Goal: Transaction & Acquisition: Purchase product/service

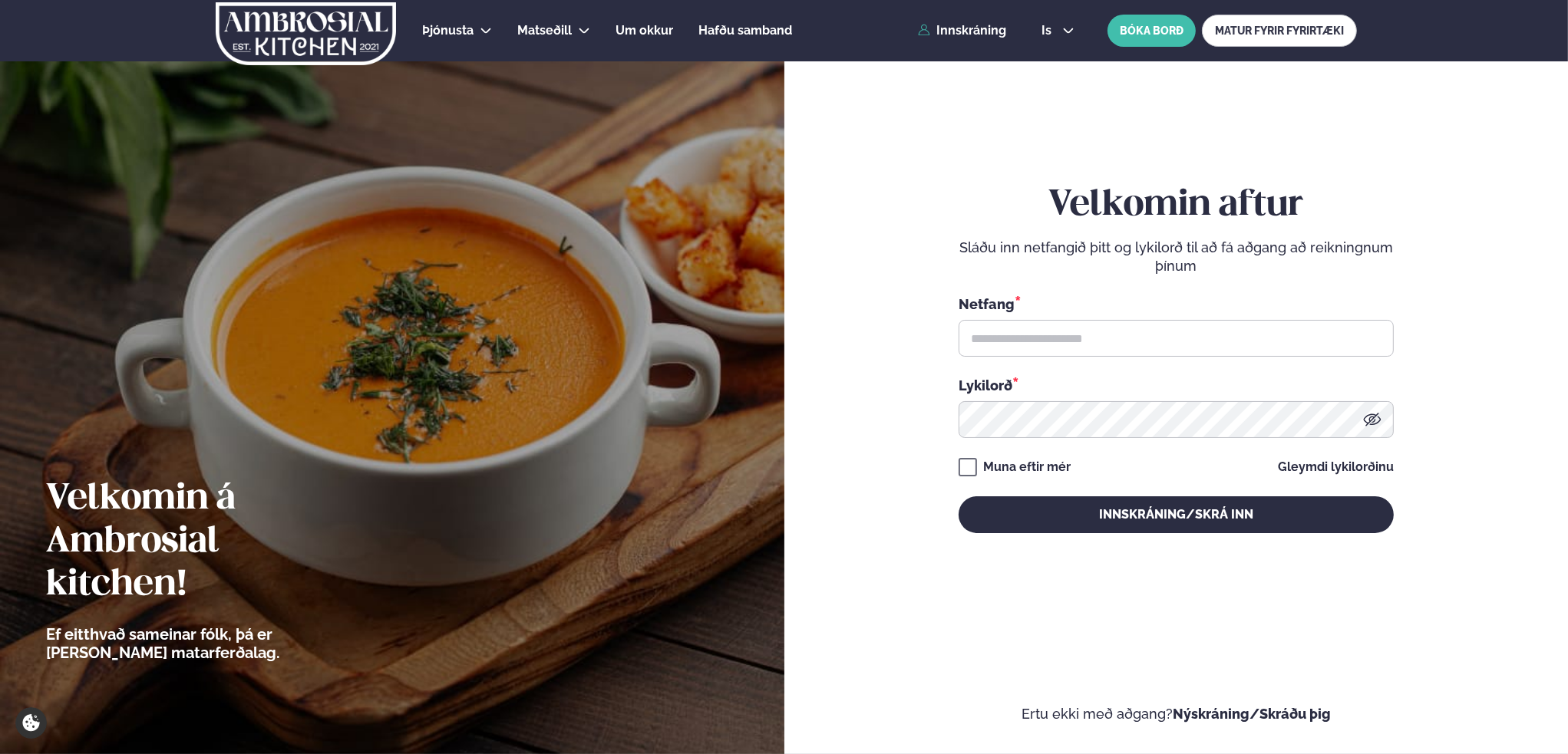
click at [1075, 359] on div "Netfang * Lykilorð *" at bounding box center [1176, 365] width 435 height 144
click at [1085, 347] on input "text" at bounding box center [1176, 339] width 435 height 37
type input "**********"
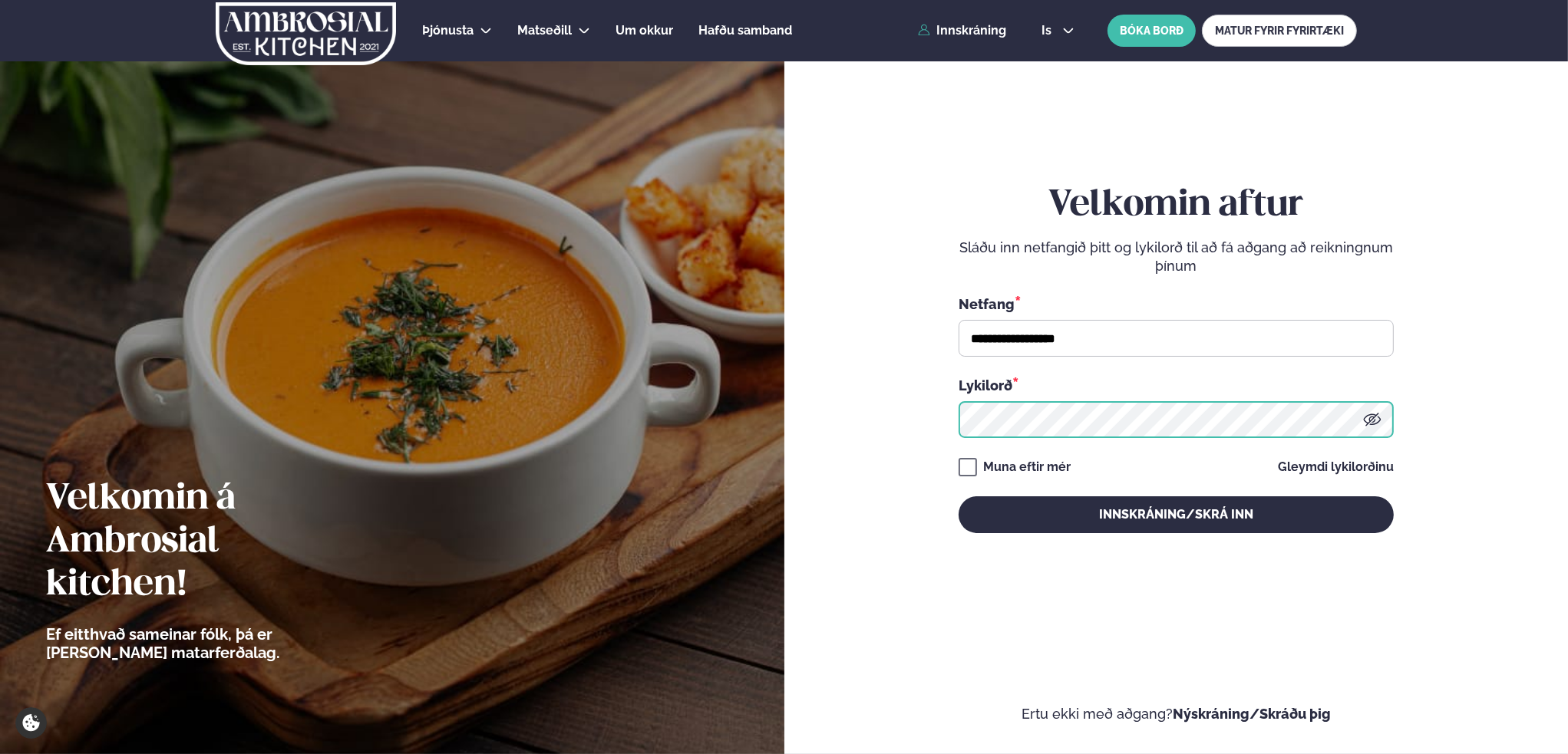
click at [959, 497] on button "Innskráning/Skrá inn" at bounding box center [1176, 515] width 435 height 37
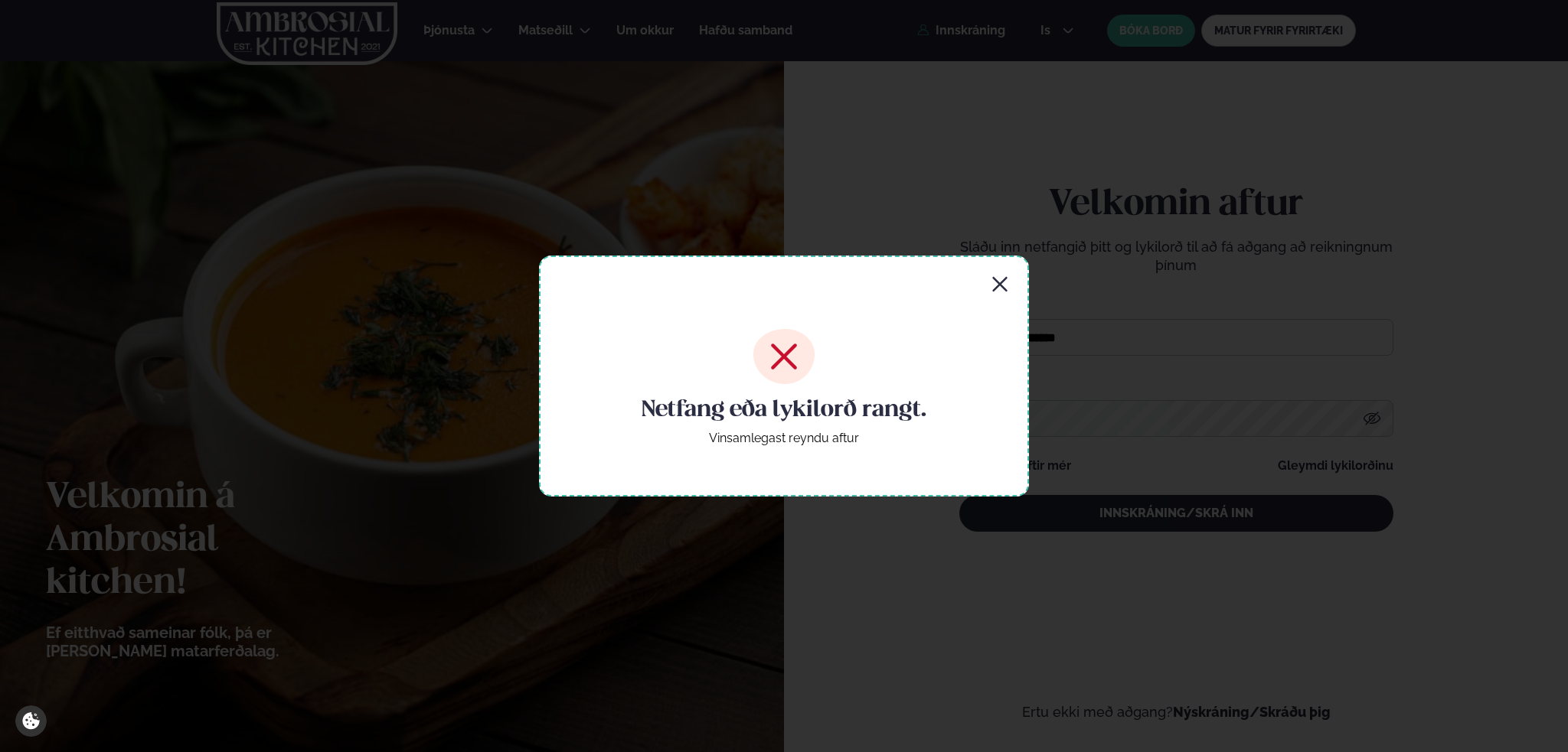
click at [1005, 281] on icon "button" at bounding box center [999, 285] width 19 height 19
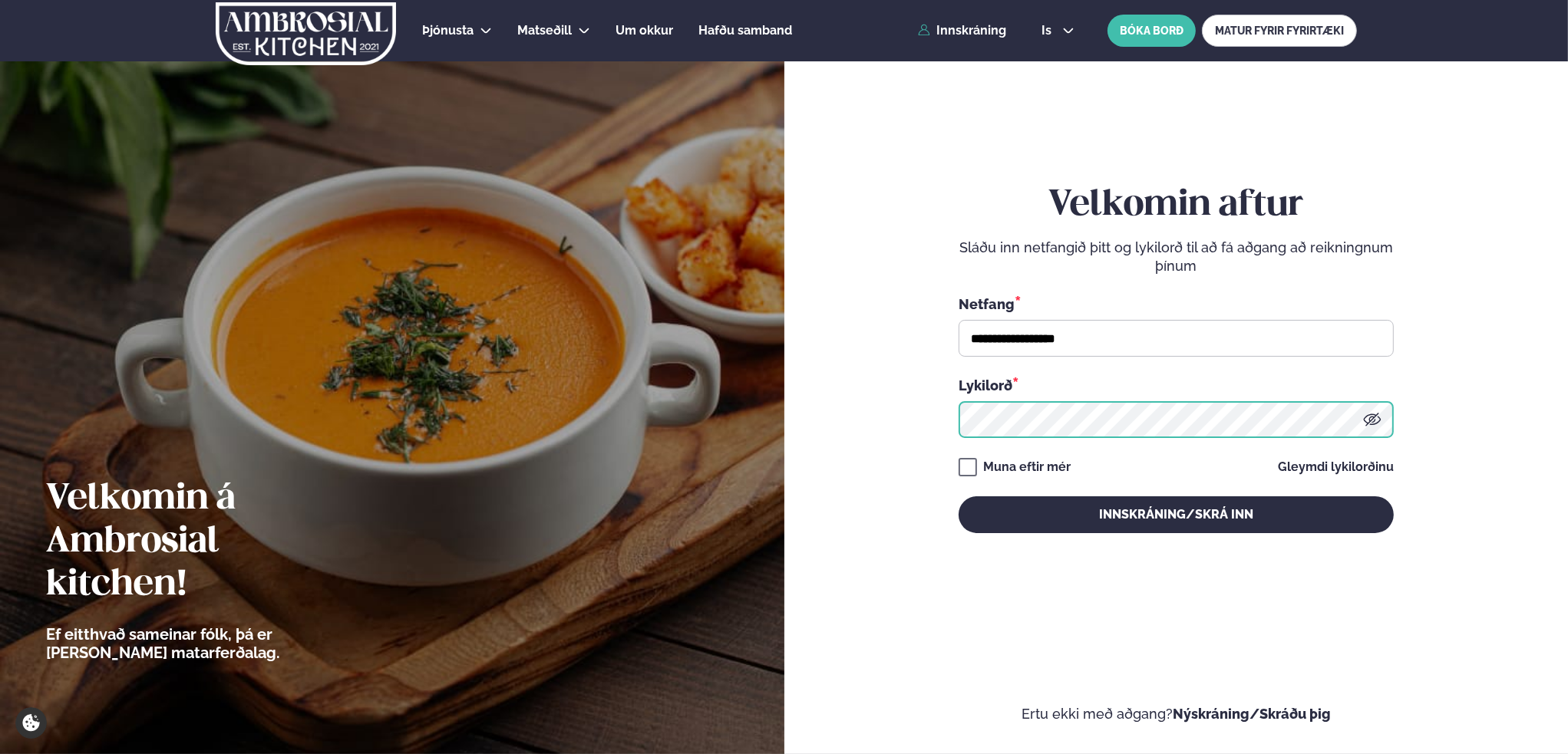
click at [959, 497] on button "Innskráning/Skrá inn" at bounding box center [1176, 515] width 435 height 37
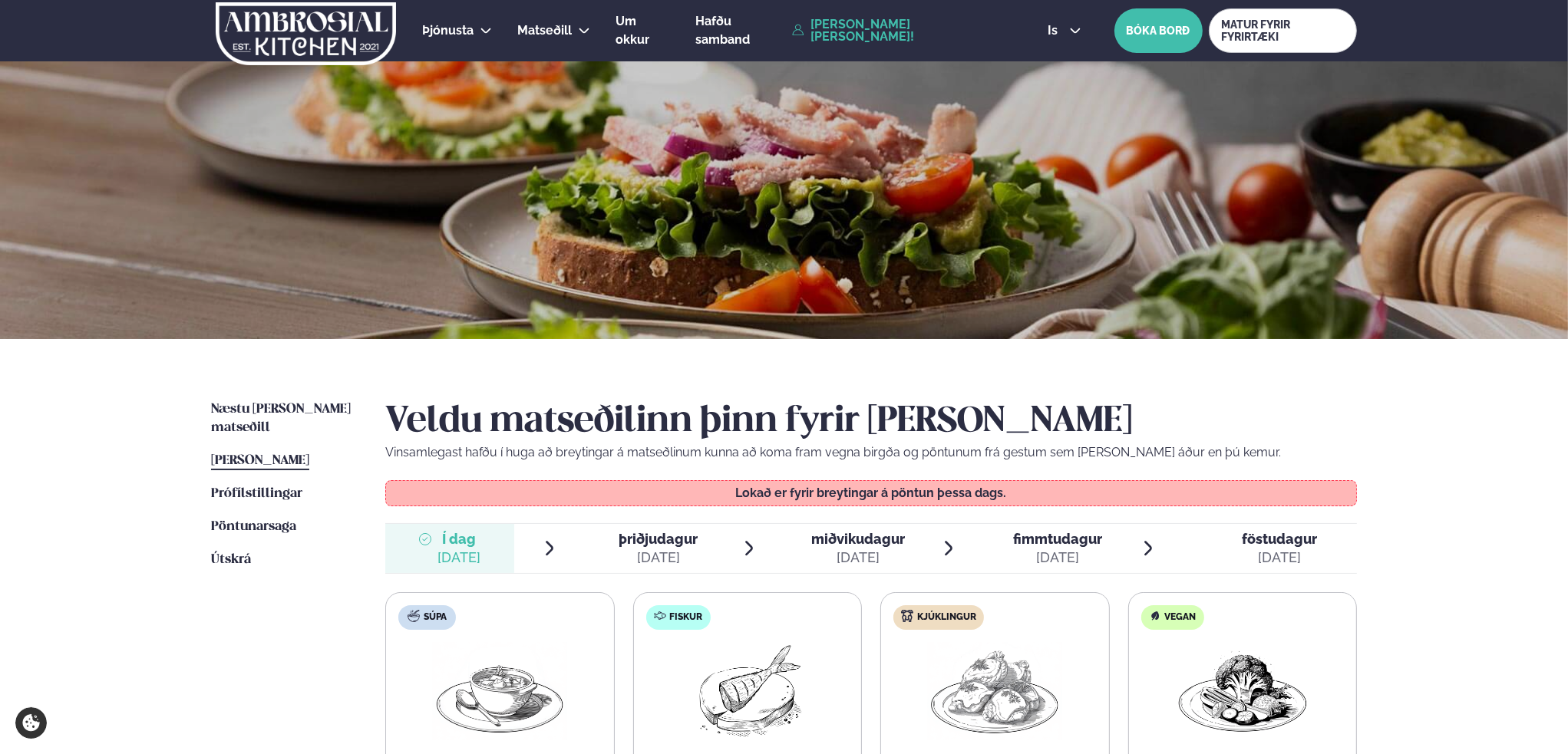
click at [643, 543] on span "þriðjudagur" at bounding box center [658, 539] width 79 height 16
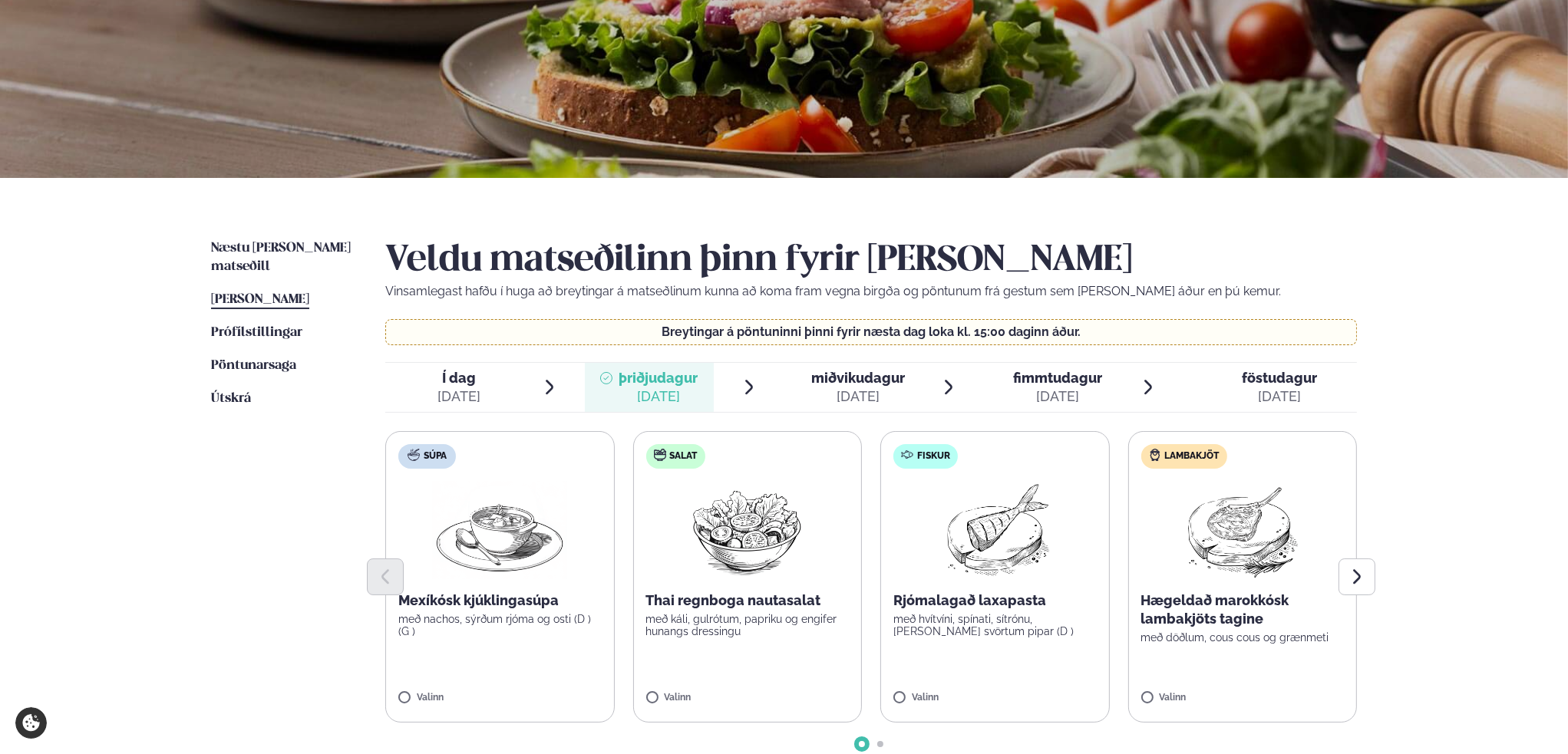
scroll to position [307, 0]
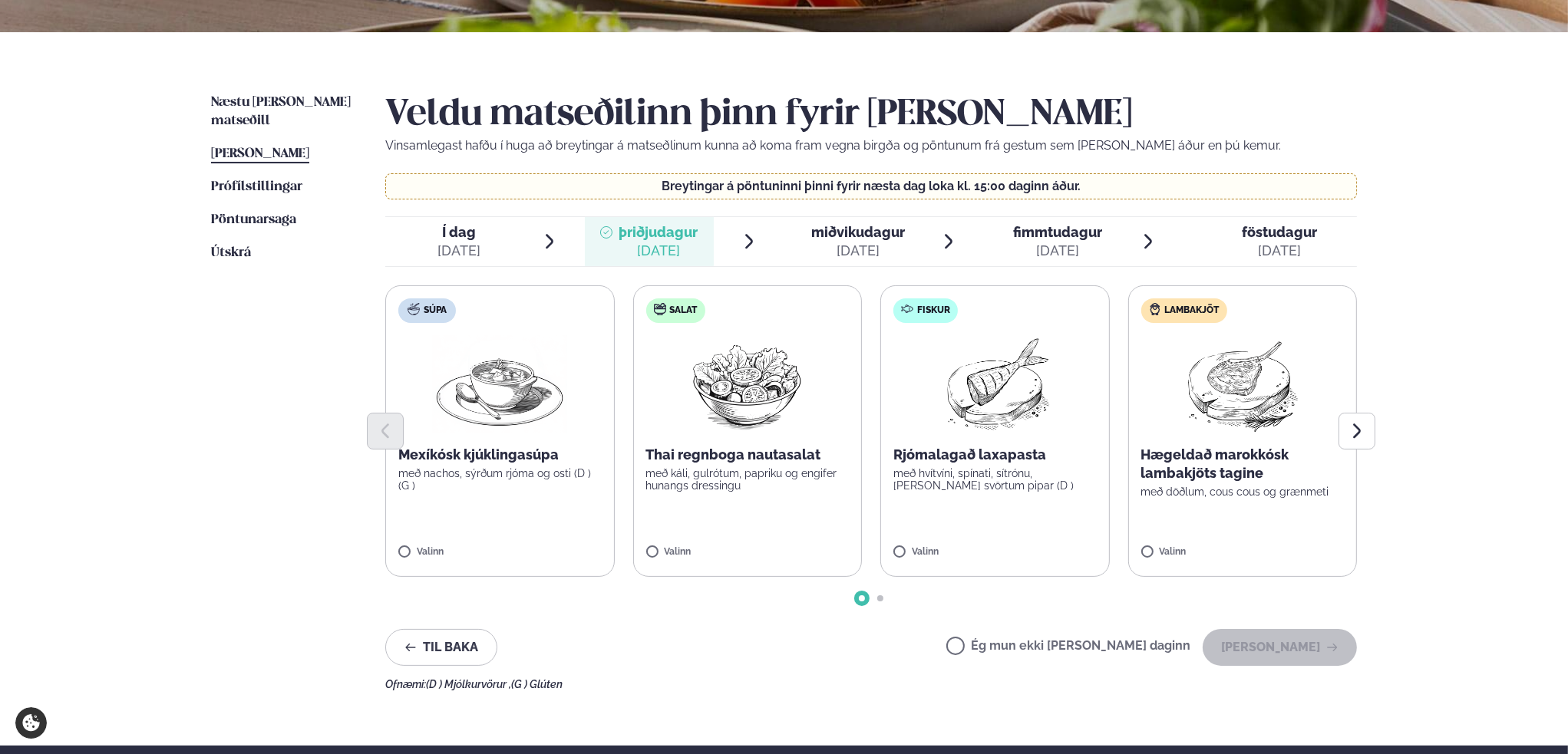
click at [882, 598] on span "Go to slide 2" at bounding box center [880, 598] width 6 height 6
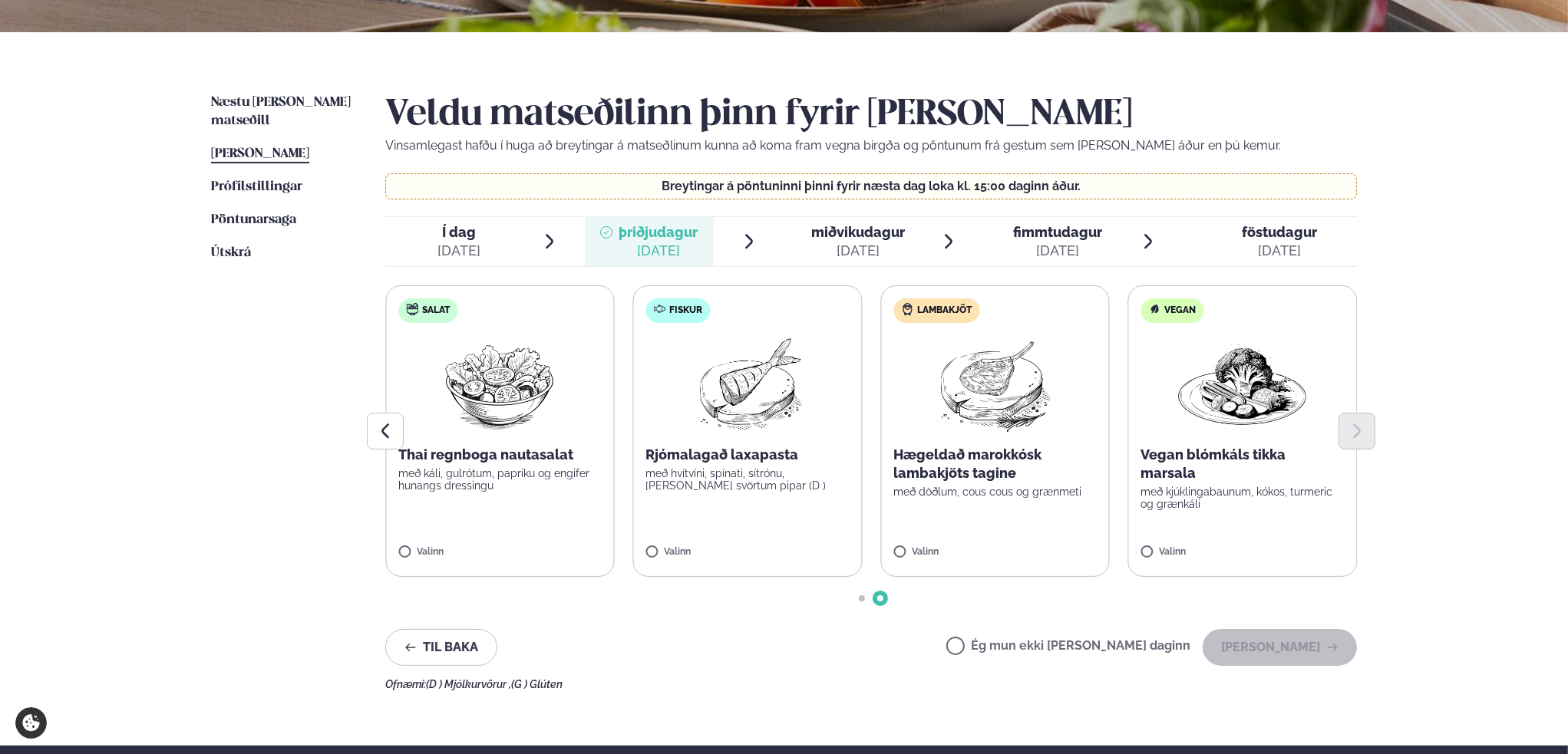
click at [860, 601] on span "Go to slide 1" at bounding box center [861, 598] width 6 height 6
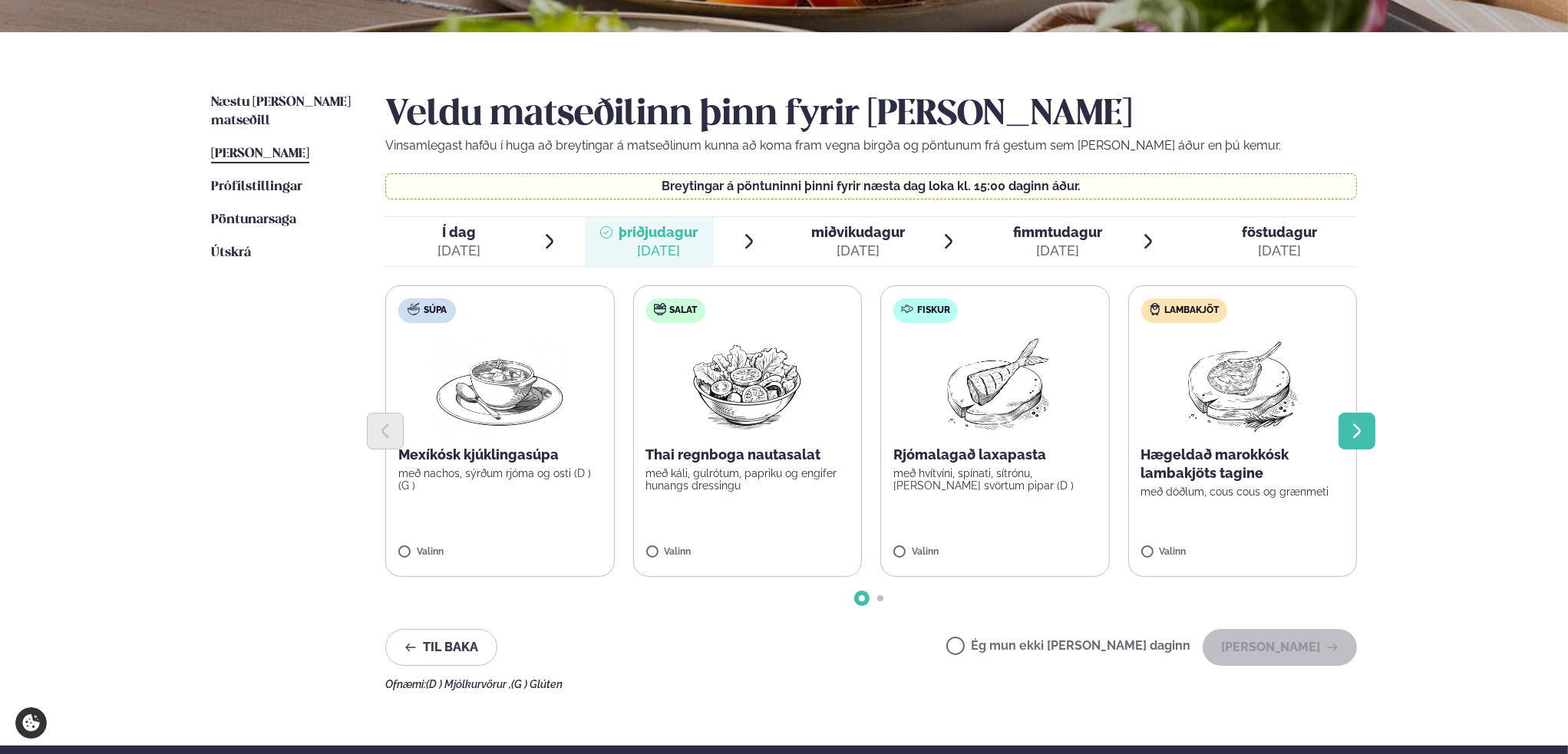
click at [1373, 429] on button "Next slide" at bounding box center [1358, 431] width 37 height 37
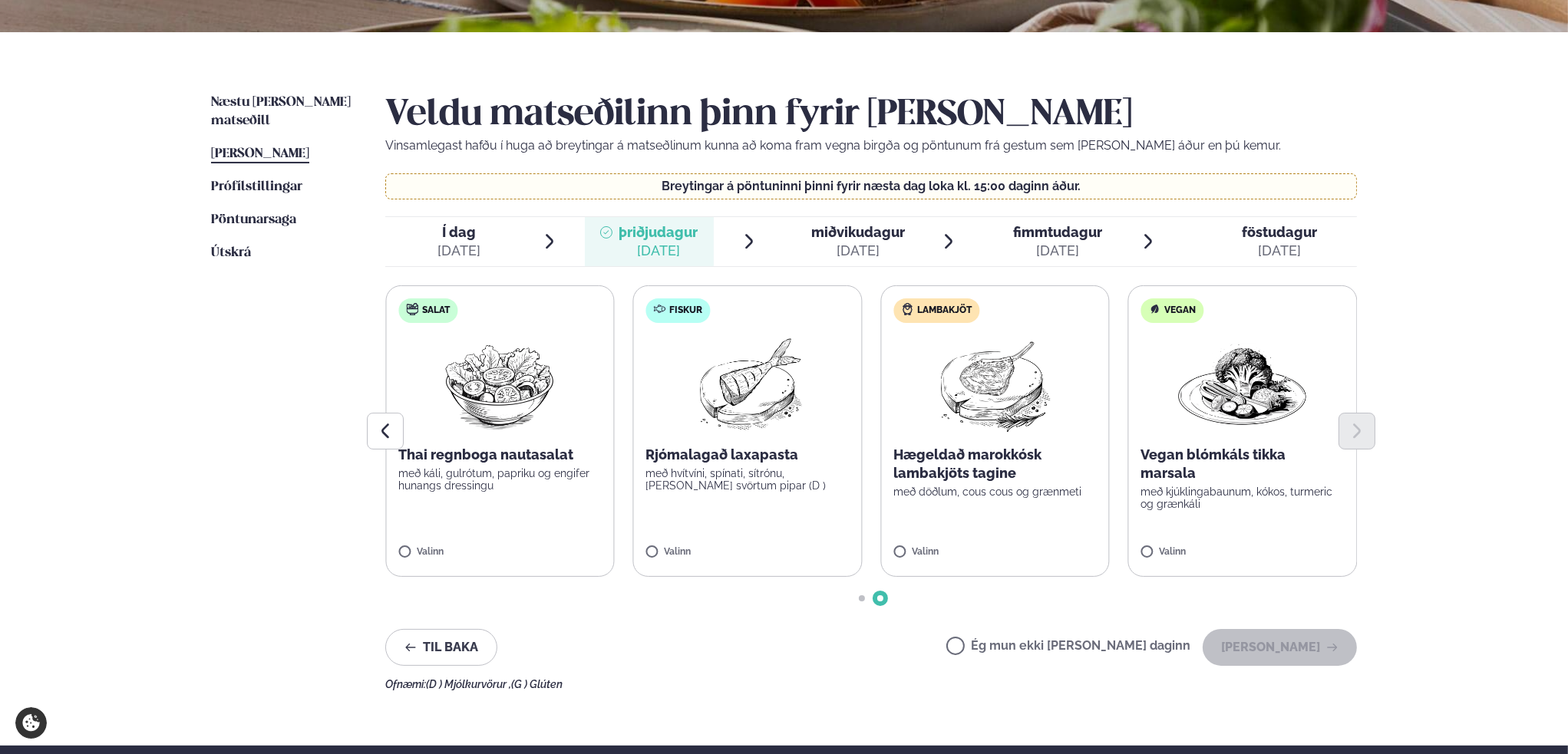
click at [864, 239] on span "miðvikudagur" at bounding box center [859, 232] width 94 height 16
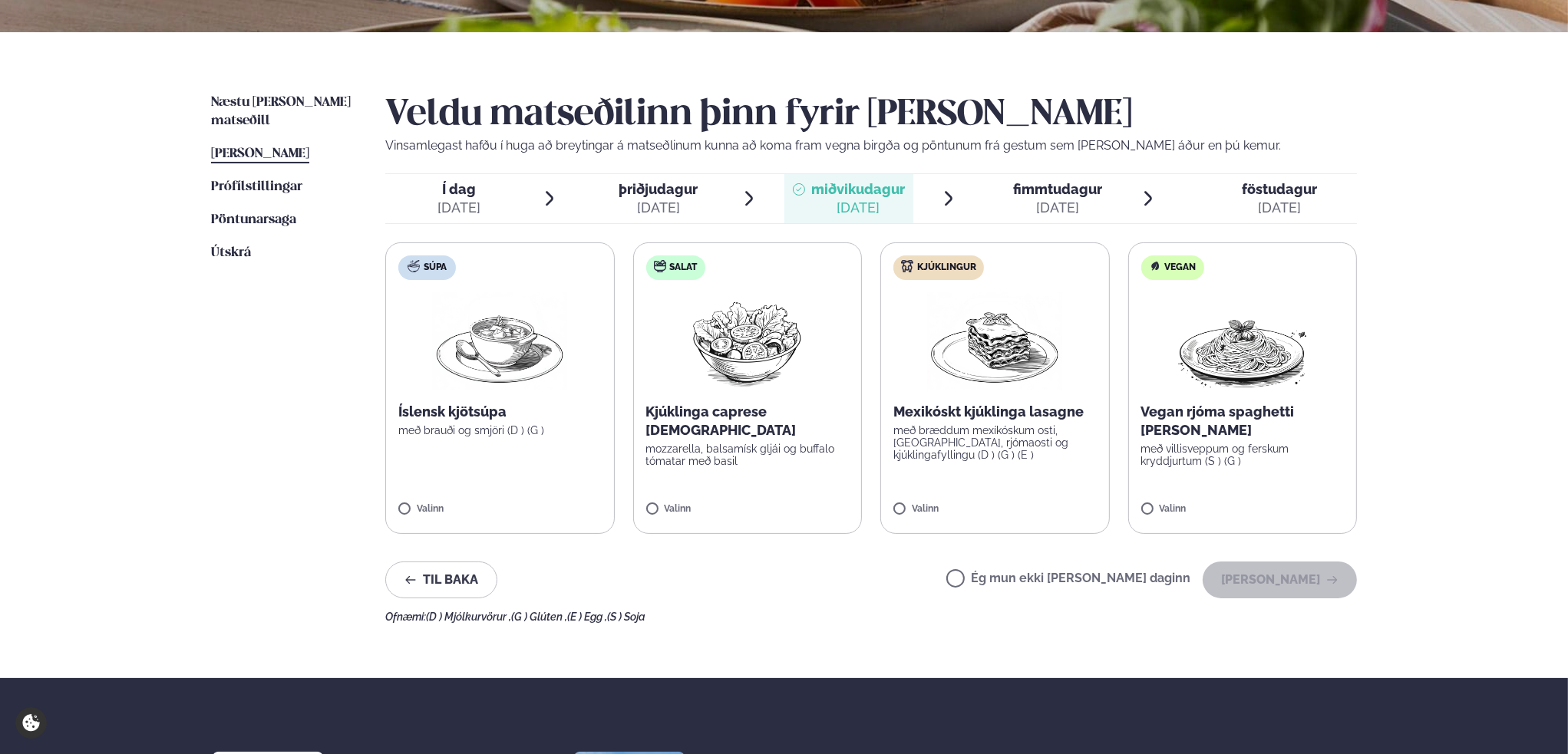
click at [1047, 189] on span "fimmtudagur" at bounding box center [1058, 189] width 89 height 16
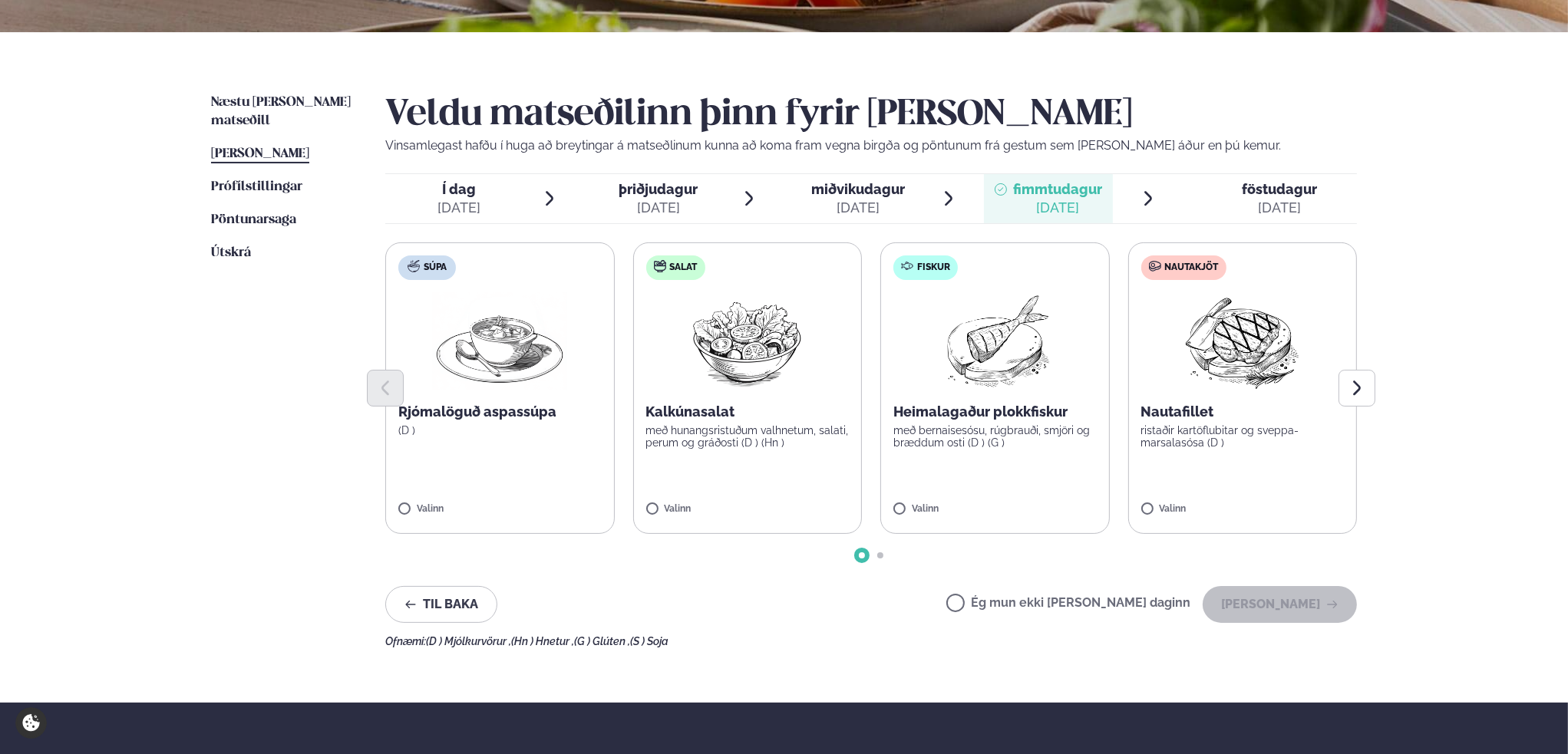
click at [1277, 194] on span "föstudagur" at bounding box center [1280, 189] width 75 height 16
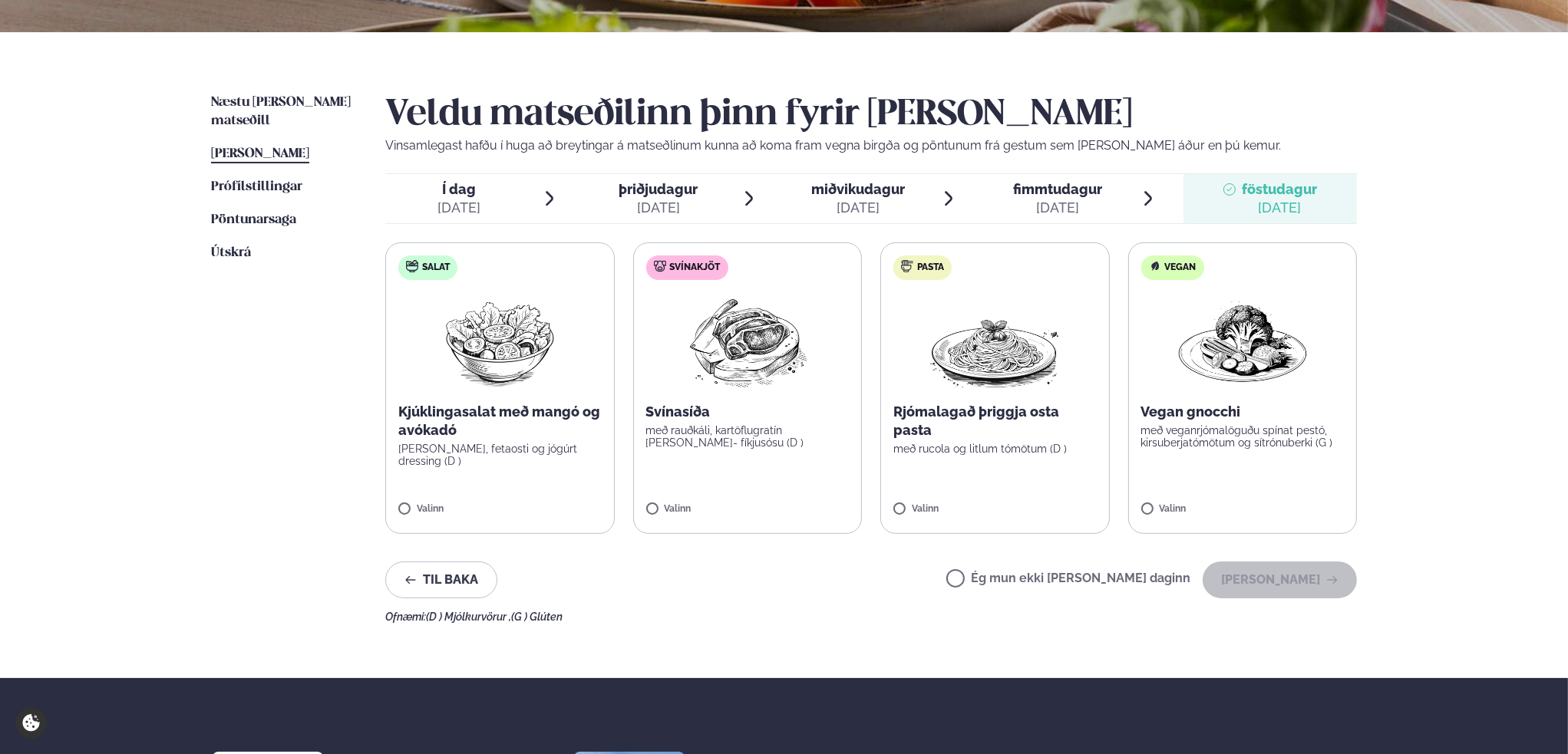
click at [1028, 194] on span "fimmtudagur" at bounding box center [1058, 189] width 89 height 16
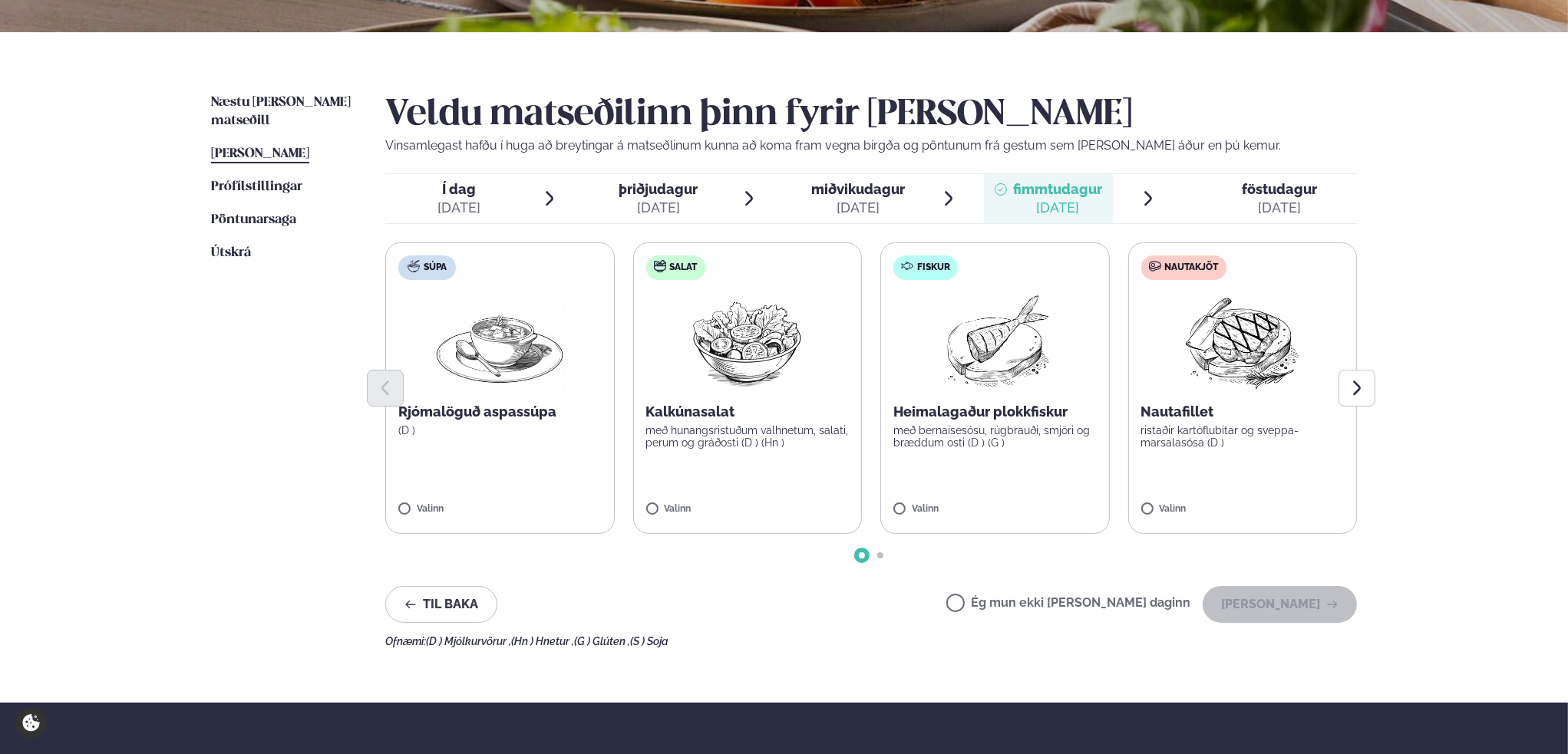
click at [830, 190] on span "miðvikudagur" at bounding box center [859, 189] width 94 height 16
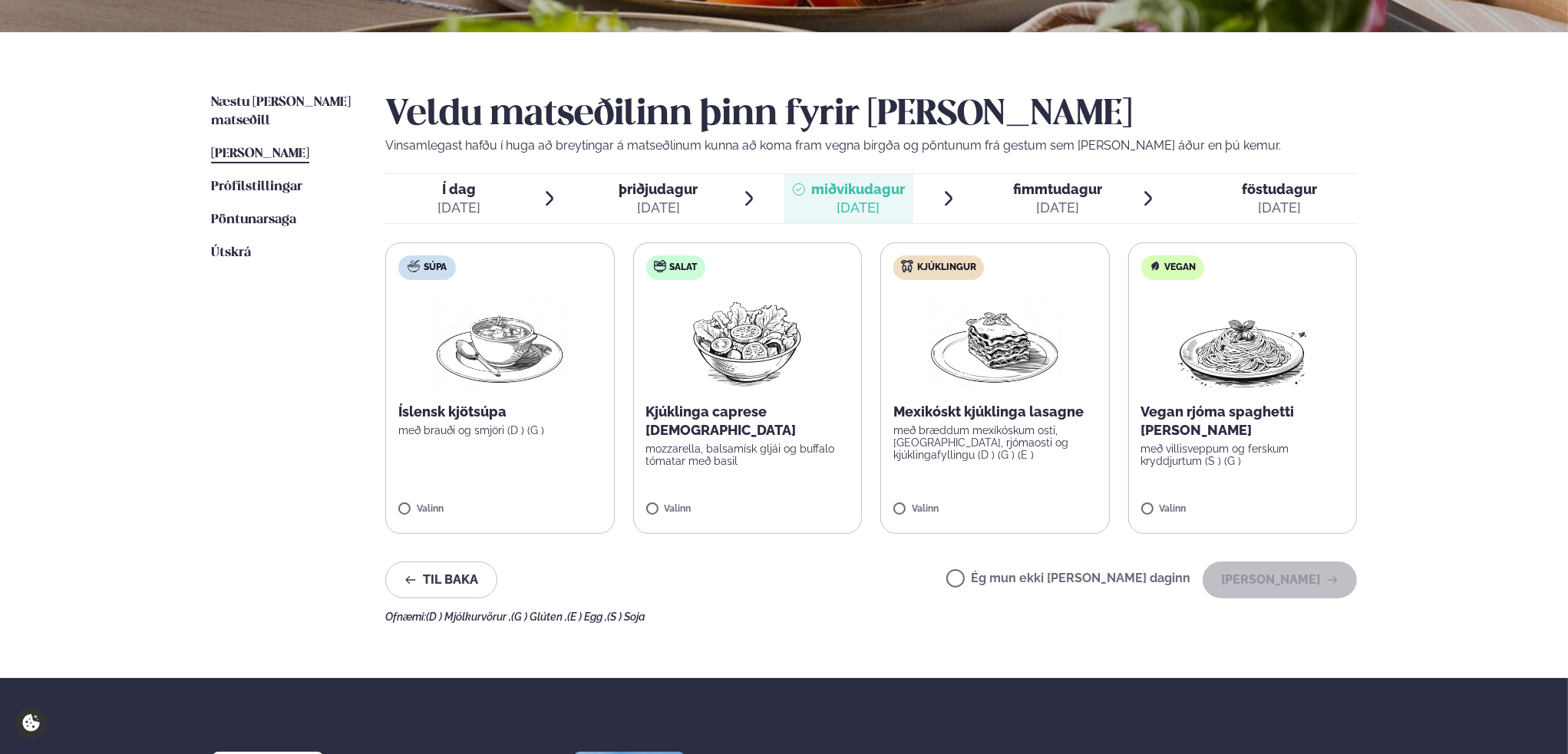
click at [661, 190] on span "þriðjudagur" at bounding box center [658, 189] width 79 height 16
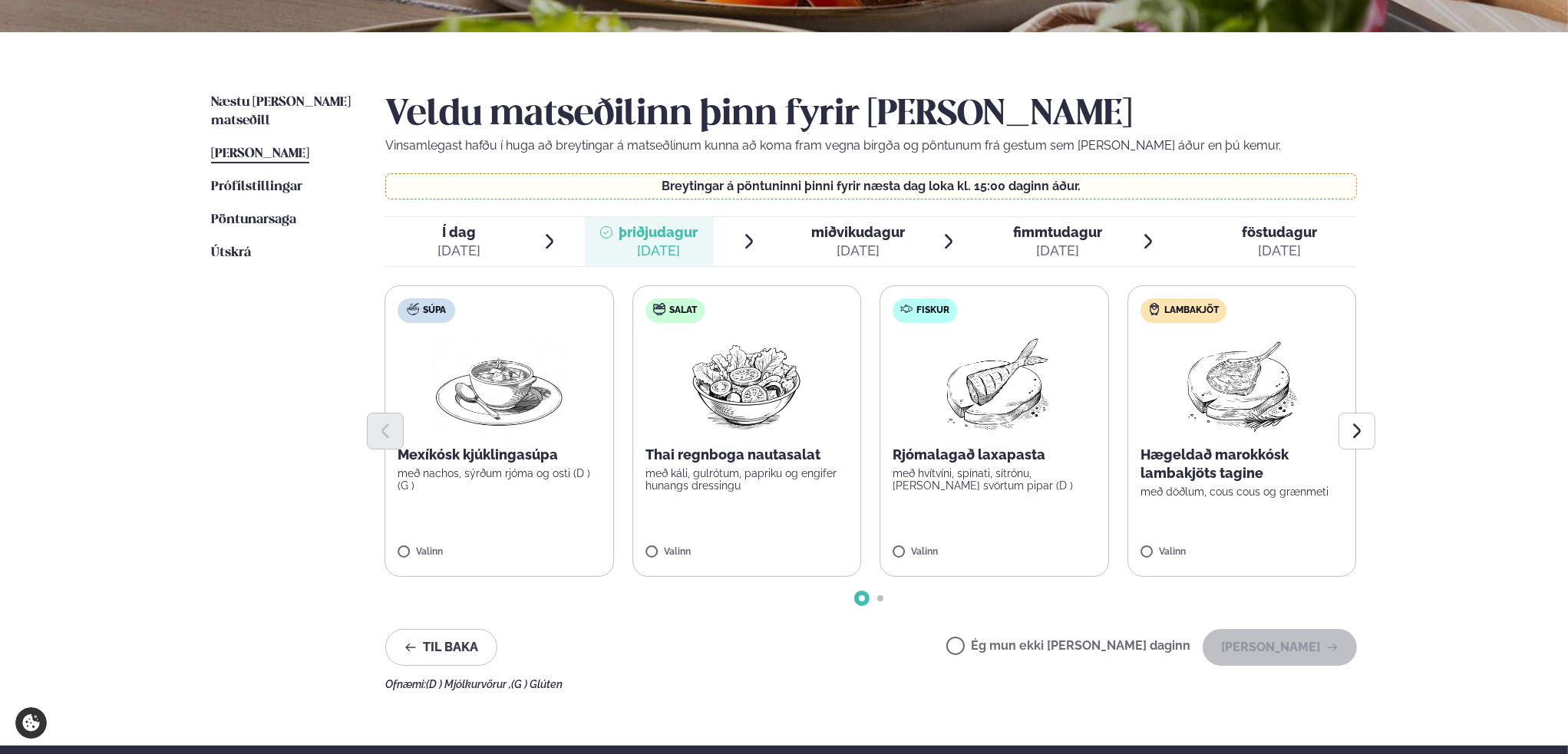
click at [719, 401] on img at bounding box center [747, 384] width 136 height 98
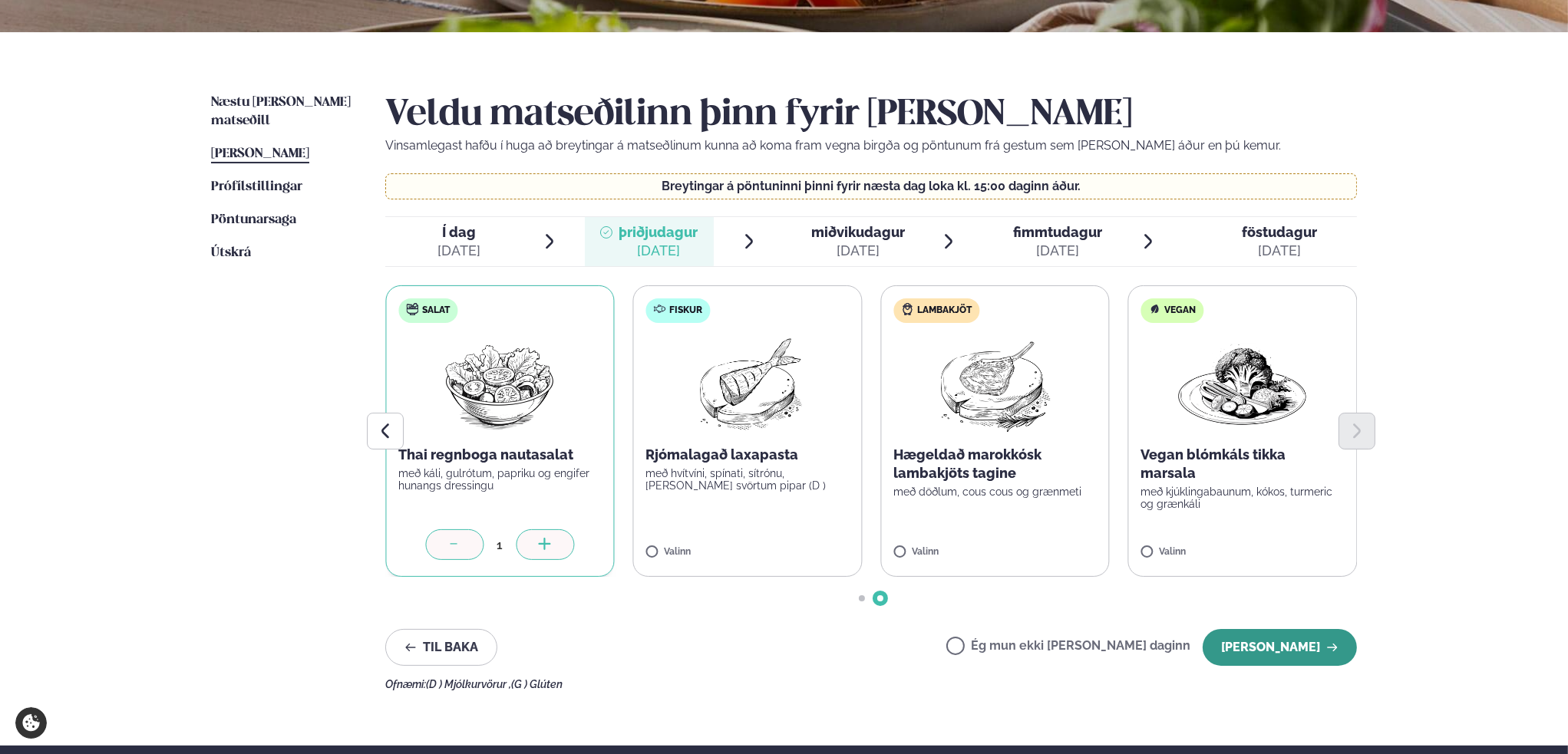
click at [1305, 644] on button "[PERSON_NAME]" at bounding box center [1280, 648] width 154 height 37
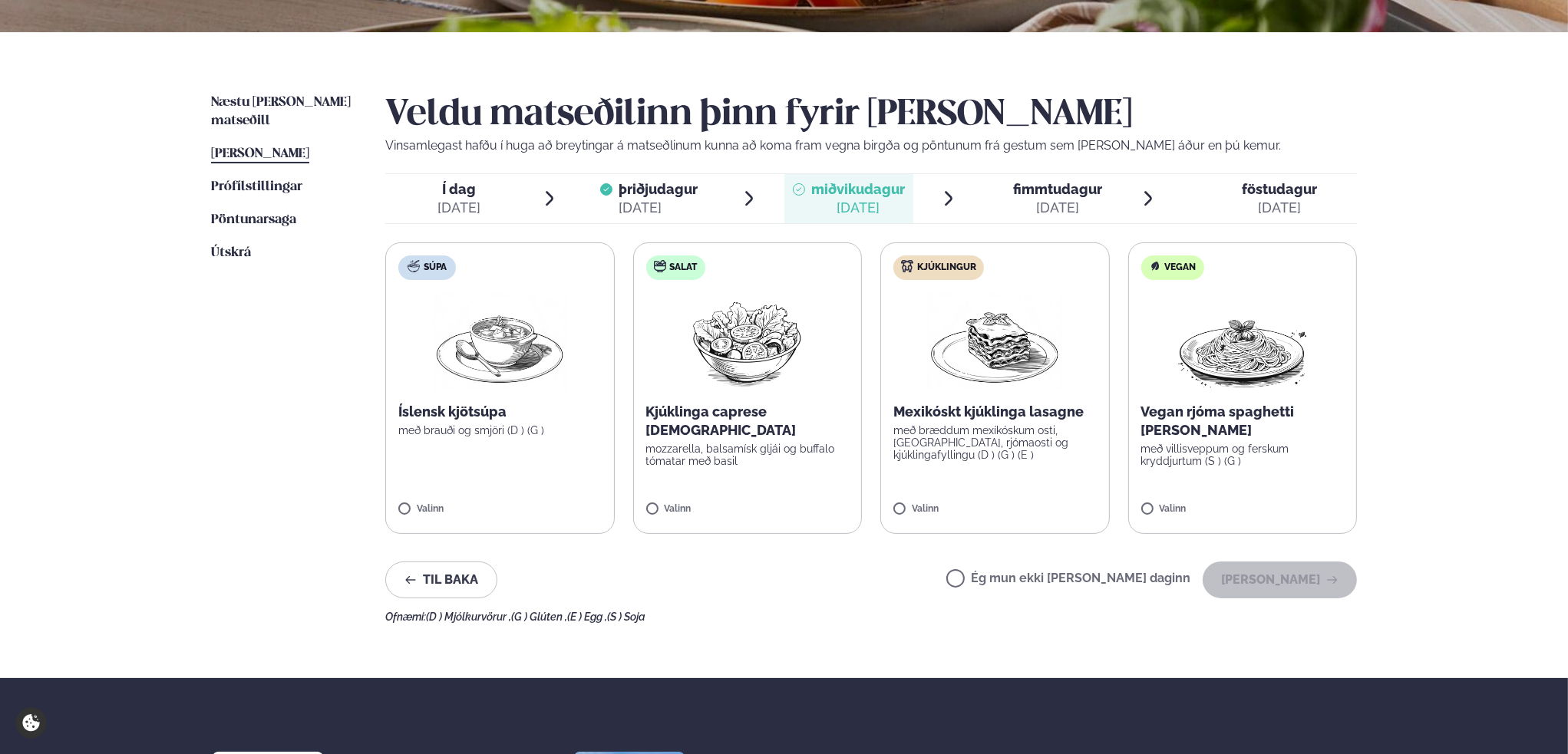
click at [970, 389] on img at bounding box center [995, 341] width 135 height 98
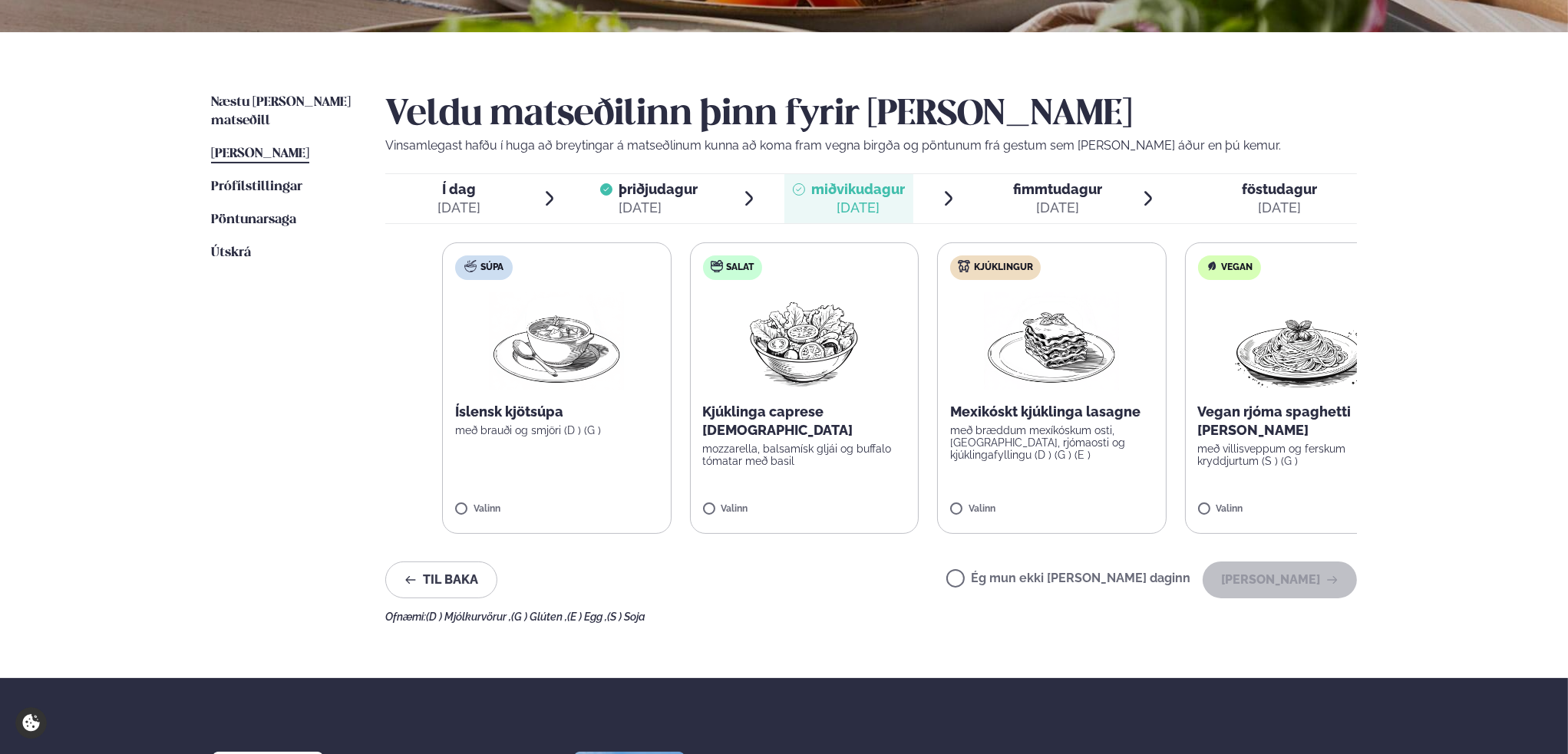
click at [968, 446] on div "Súpa Íslensk kjötsúpa með brauði og smjöri (D ) (G ) Valinn Salat Kjúklinga cap…" at bounding box center [928, 388] width 972 height 292
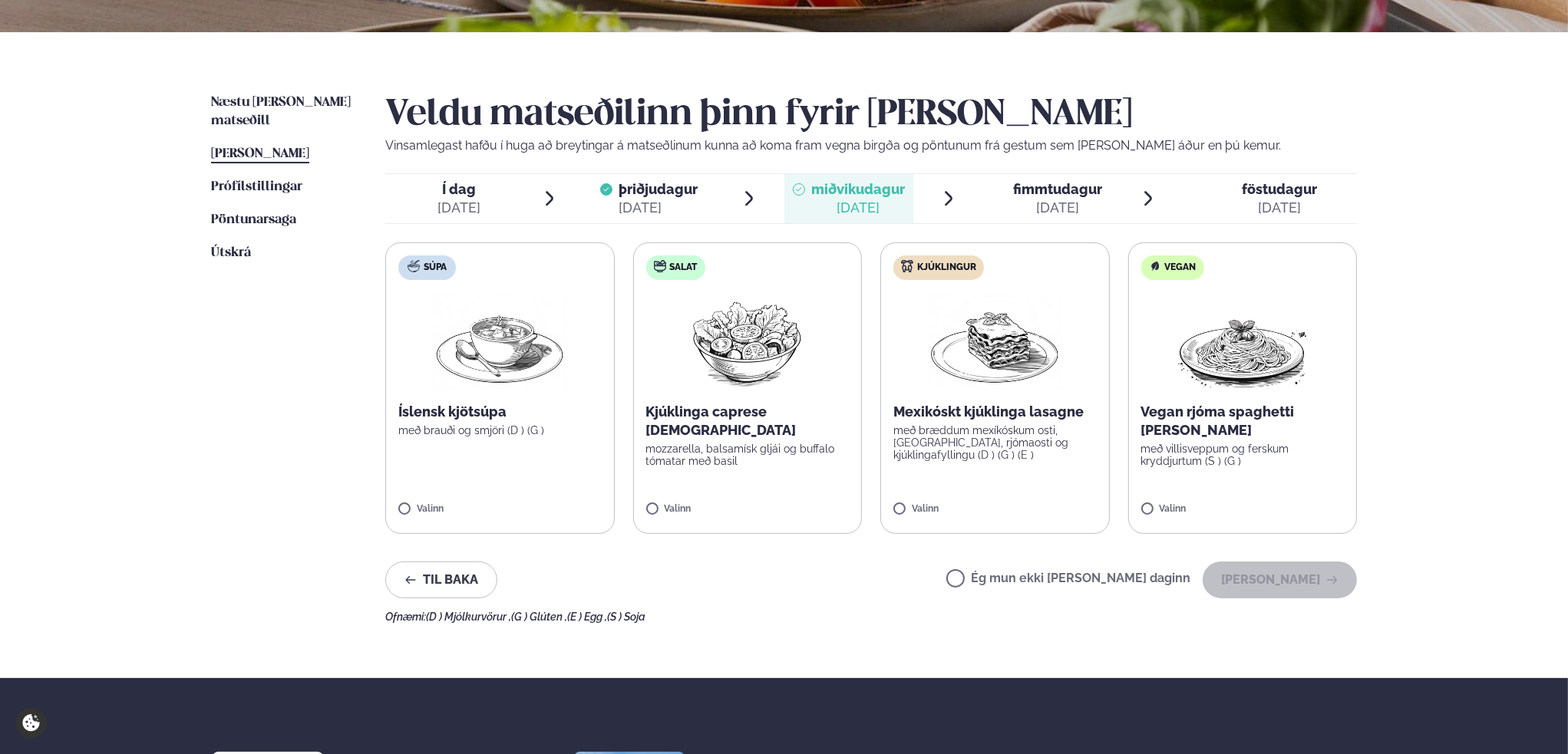
click at [548, 386] on img at bounding box center [500, 341] width 135 height 98
click at [1277, 569] on button "[PERSON_NAME]" at bounding box center [1280, 580] width 154 height 37
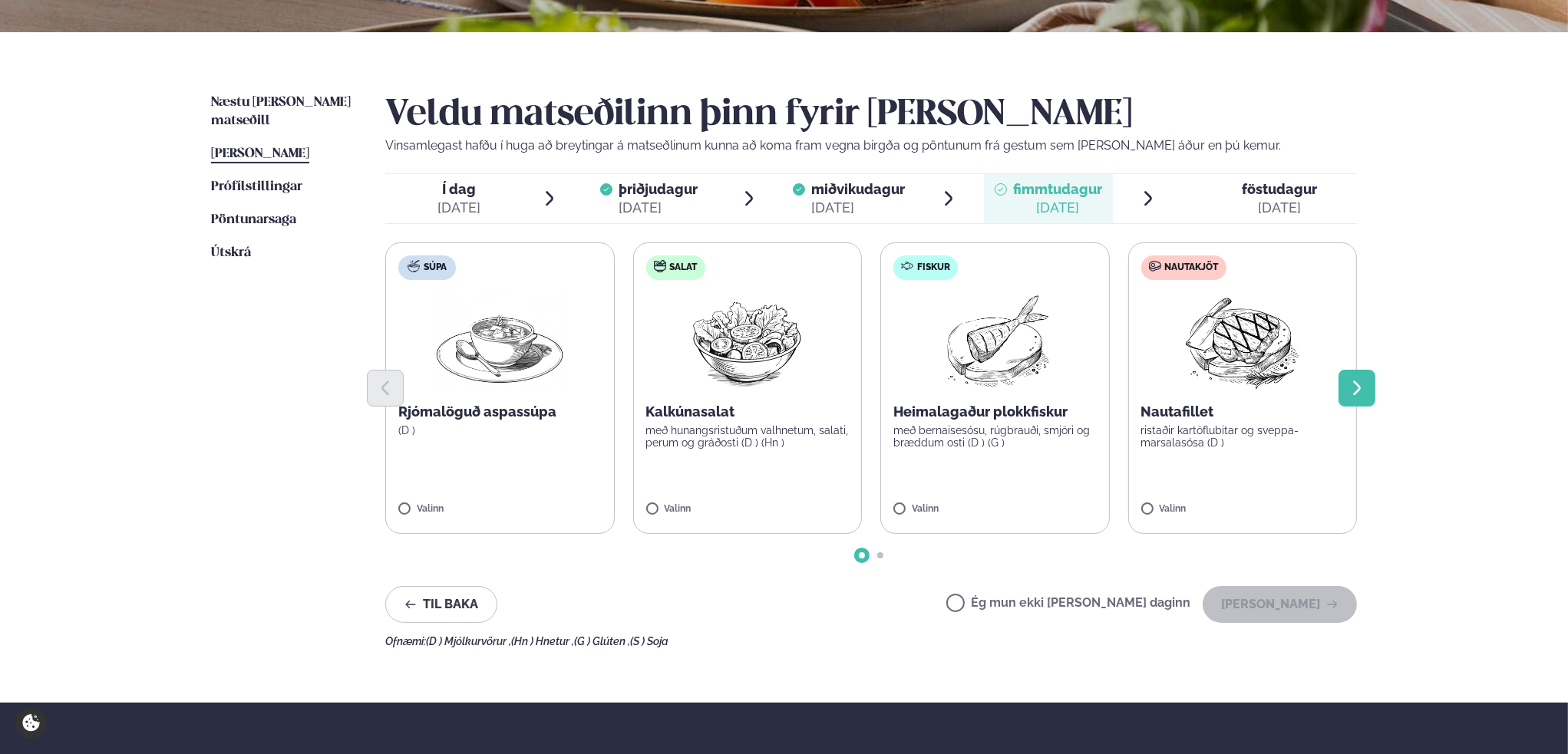
click at [1369, 387] on button "Next slide" at bounding box center [1358, 388] width 37 height 37
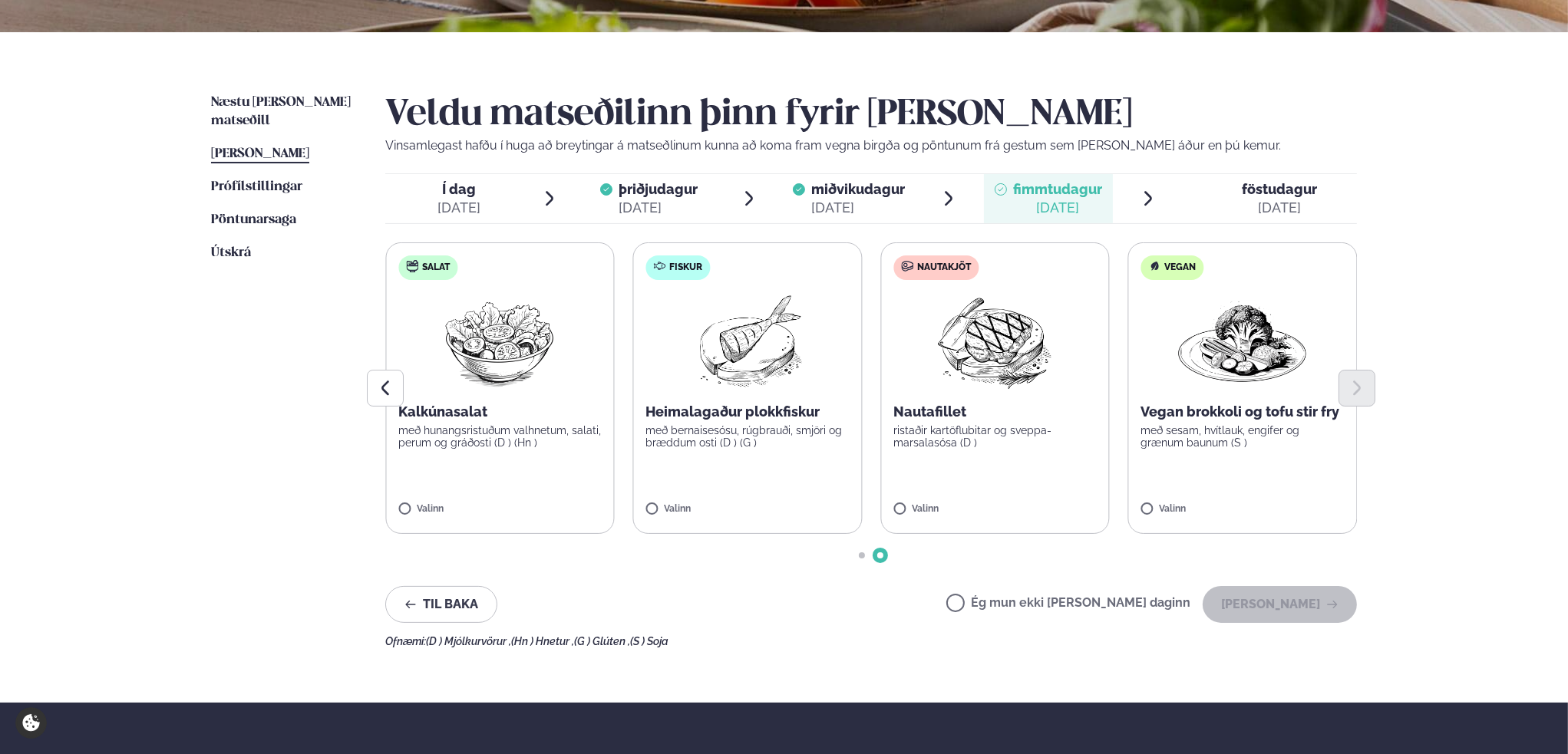
click at [987, 382] on div at bounding box center [871, 388] width 972 height 37
click at [1318, 610] on button "[PERSON_NAME]" at bounding box center [1280, 605] width 154 height 37
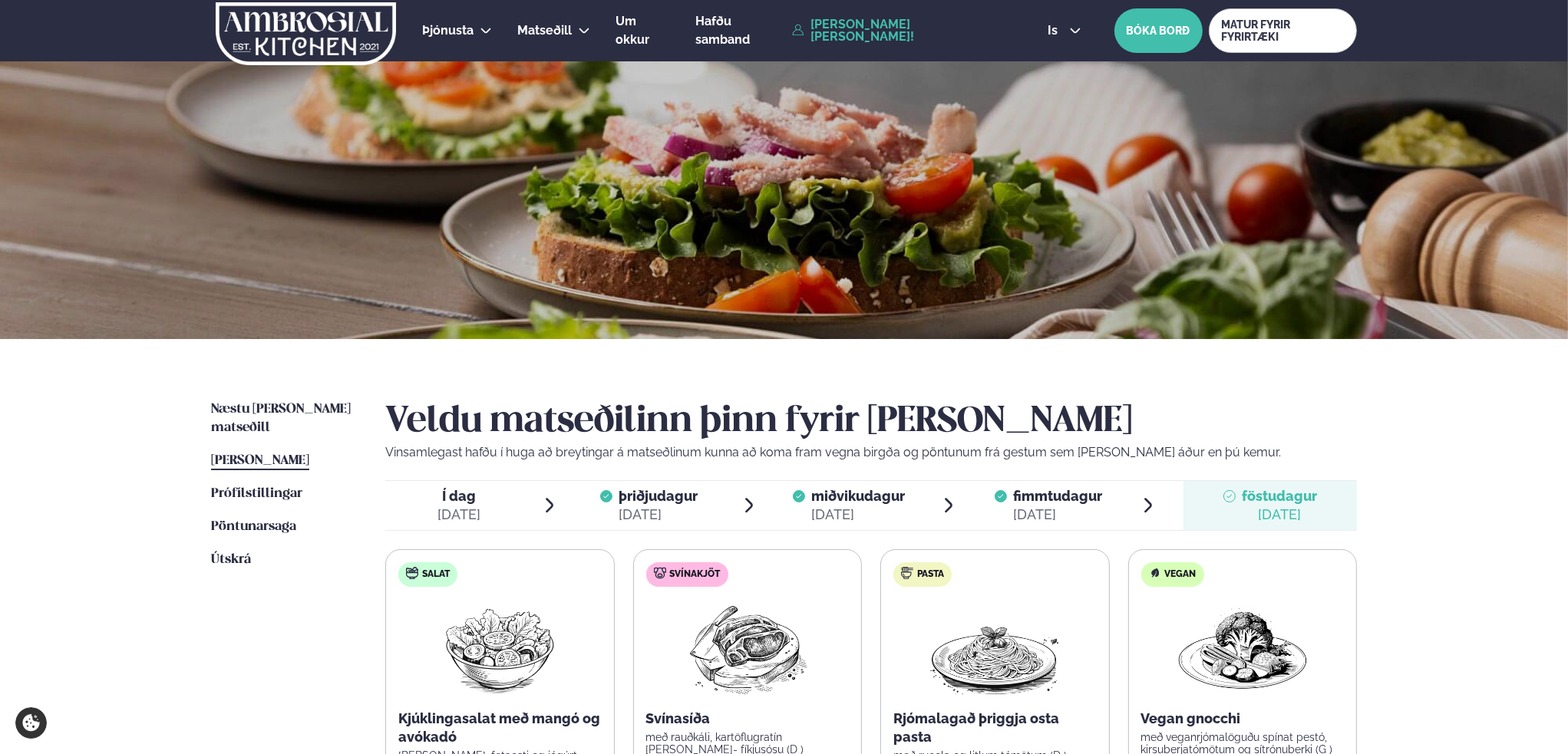
scroll to position [0, 0]
